Goal: Check status: Check status

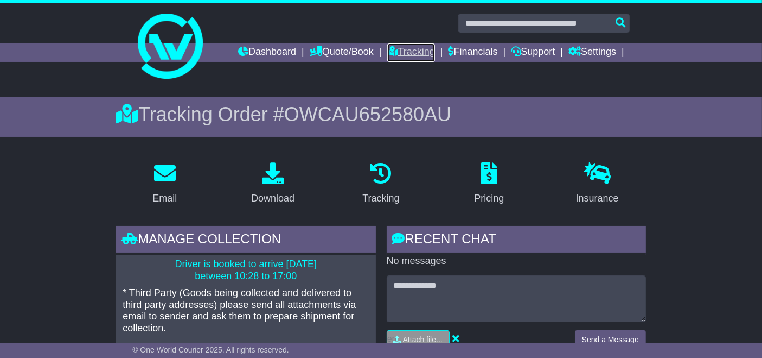
click at [414, 47] on link "Tracking" at bounding box center [411, 52] width 48 height 18
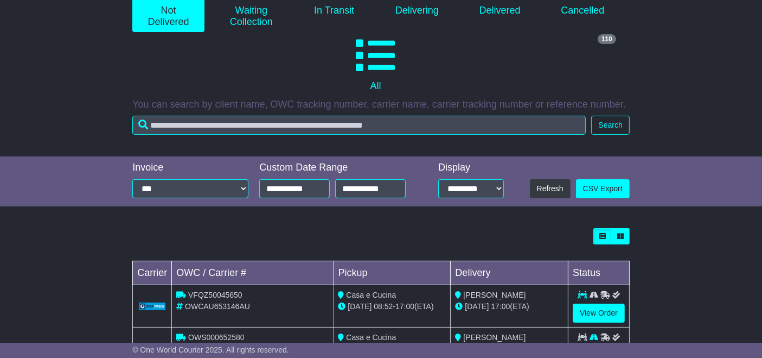
scroll to position [156, 0]
click at [601, 306] on link "View Order" at bounding box center [599, 313] width 52 height 19
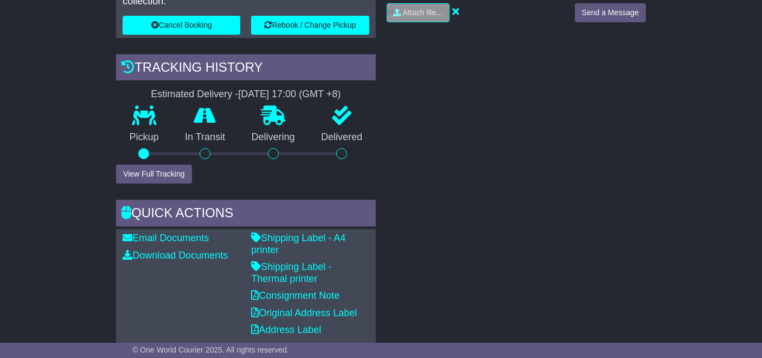
scroll to position [330, 0]
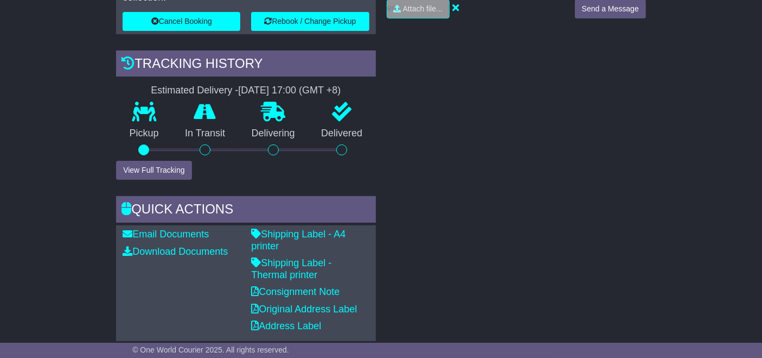
click at [317, 262] on p "Shipping Label - Thermal printer" at bounding box center [310, 268] width 118 height 23
click at [306, 257] on link "Shipping Label - Thermal printer" at bounding box center [291, 268] width 80 height 23
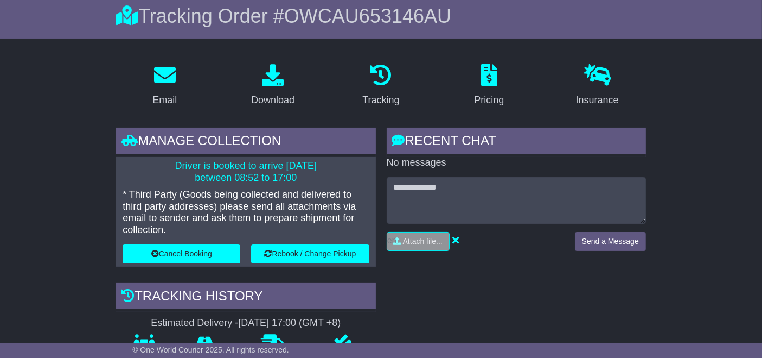
scroll to position [0, 0]
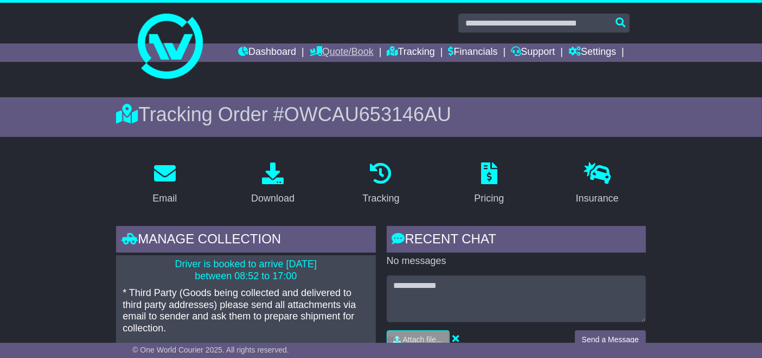
click at [356, 52] on link "Quote/Book" at bounding box center [342, 52] width 64 height 18
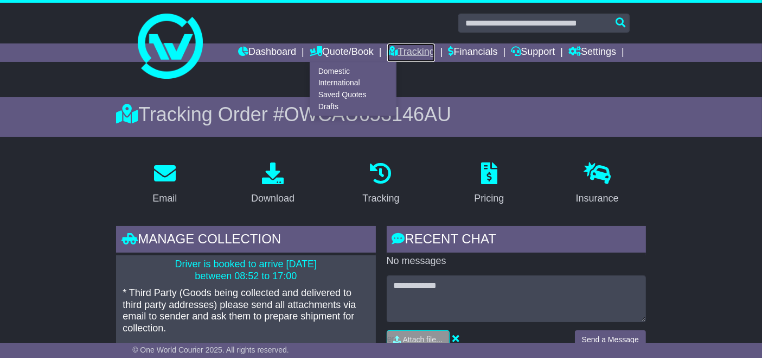
click at [409, 56] on link "Tracking" at bounding box center [411, 52] width 48 height 18
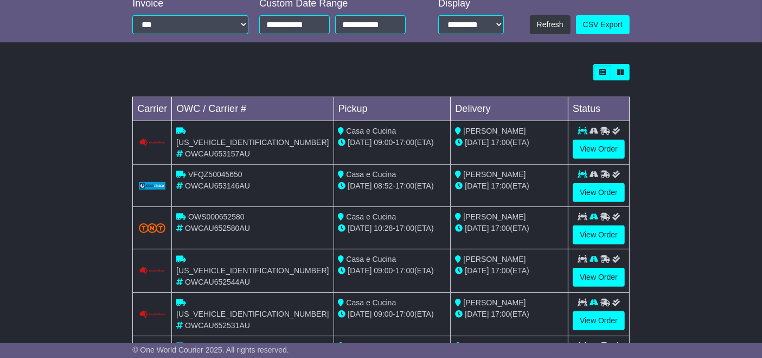
scroll to position [320, 0]
click at [594, 151] on link "View Order" at bounding box center [599, 148] width 52 height 19
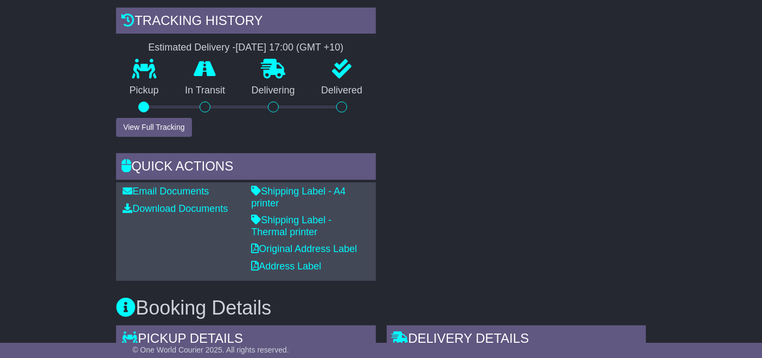
scroll to position [373, 0]
click at [313, 214] on link "Shipping Label - Thermal printer" at bounding box center [291, 225] width 80 height 23
